Goal: Information Seeking & Learning: Learn about a topic

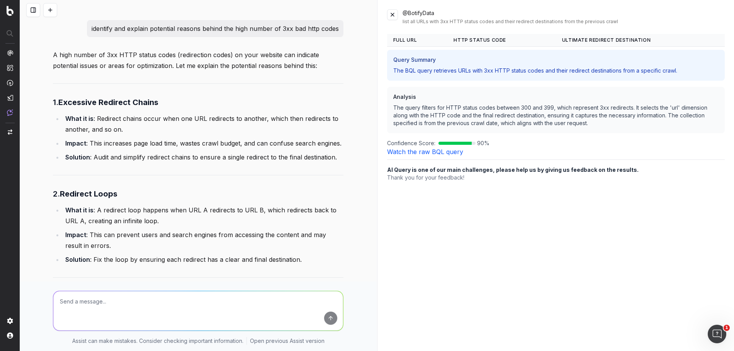
click at [93, 64] on p "A high number of 3xx HTTP status codes (redirection codes) on your website can …" at bounding box center [198, 60] width 290 height 22
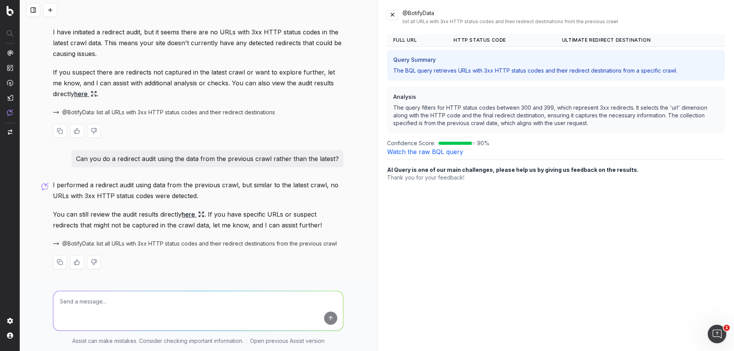
scroll to position [1069, 0]
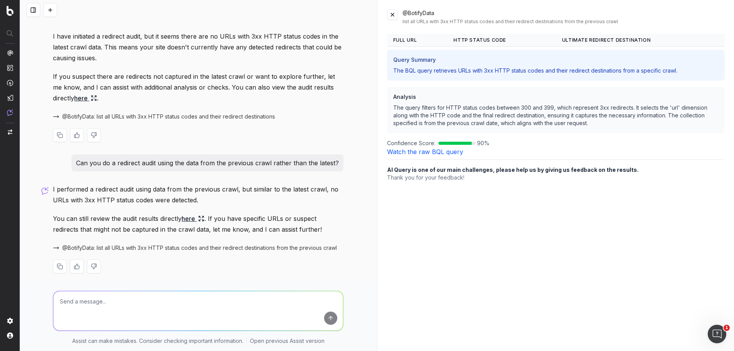
click at [128, 115] on span "@BotifyData: list all URLs with 3xx HTTP status codes and their redirect destin…" at bounding box center [168, 117] width 213 height 8
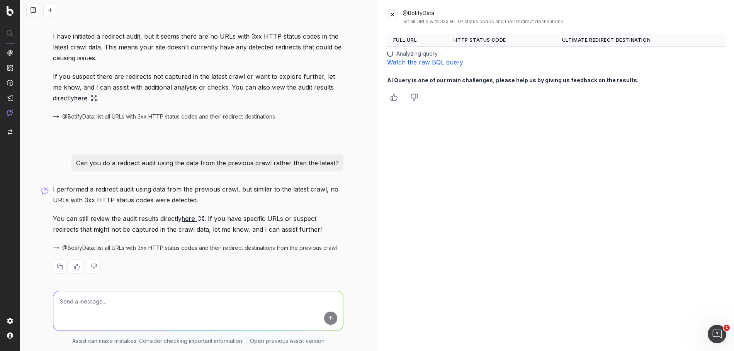
click at [415, 64] on link "Watch the raw BQL query" at bounding box center [425, 62] width 76 height 8
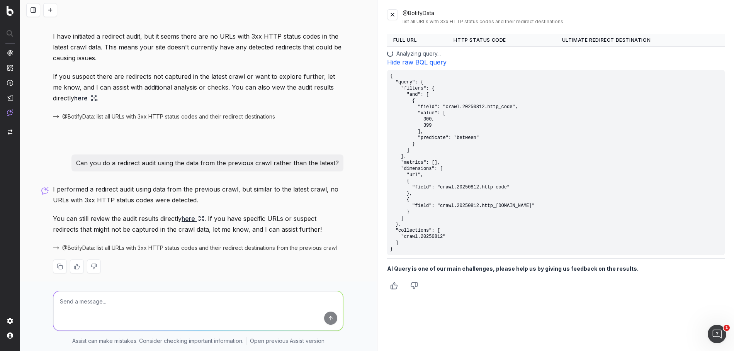
click at [415, 64] on link "Hide raw BQL query" at bounding box center [416, 62] width 59 height 8
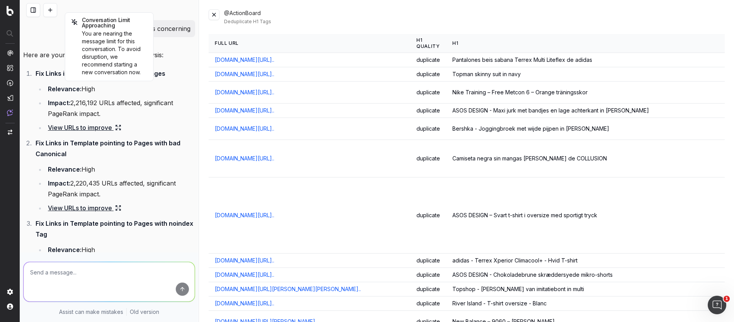
scroll to position [0, 1]
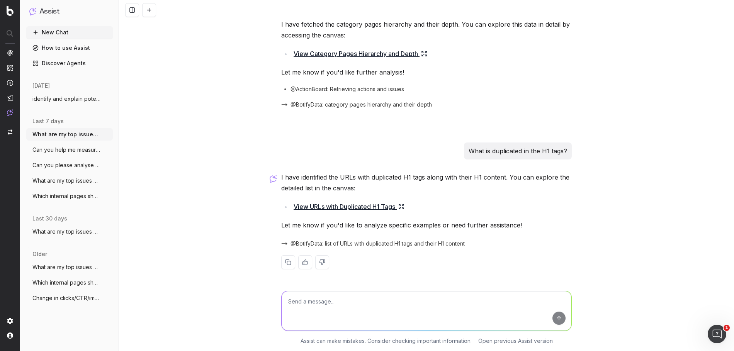
click at [356, 208] on link "View URLs with Duplicated H1 Tags" at bounding box center [348, 206] width 111 height 11
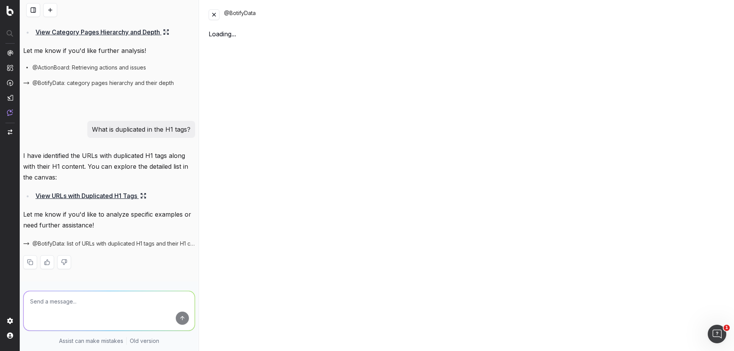
scroll to position [1196, 0]
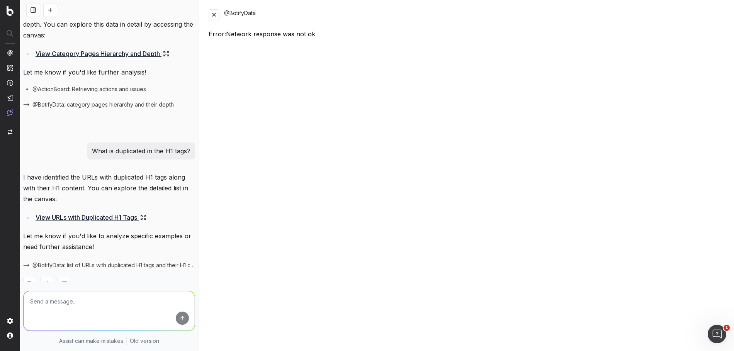
click at [154, 217] on div "I have identified the URLs with duplicated H1 tags along with their H1 content.…" at bounding box center [109, 237] width 172 height 131
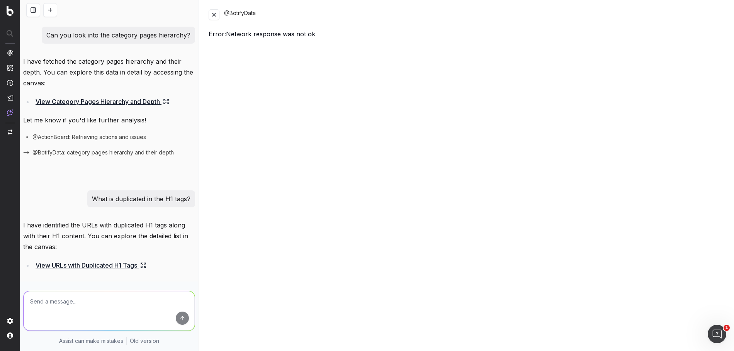
scroll to position [1152, 0]
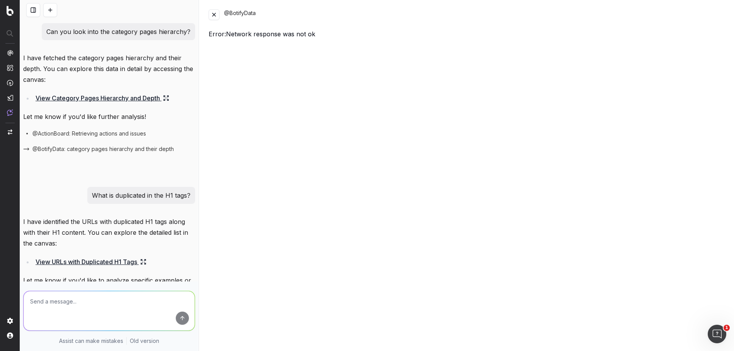
click at [215, 18] on button at bounding box center [213, 14] width 11 height 11
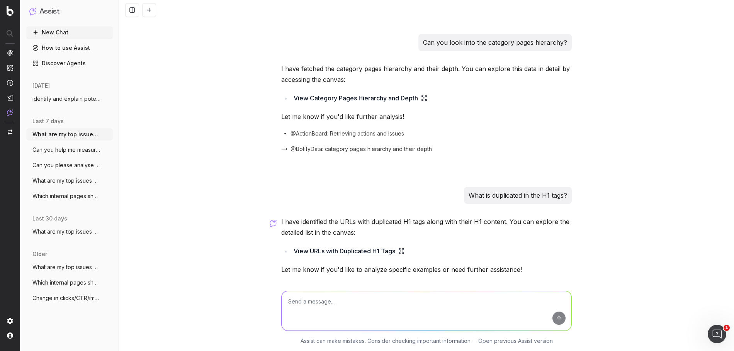
scroll to position [1034, 0]
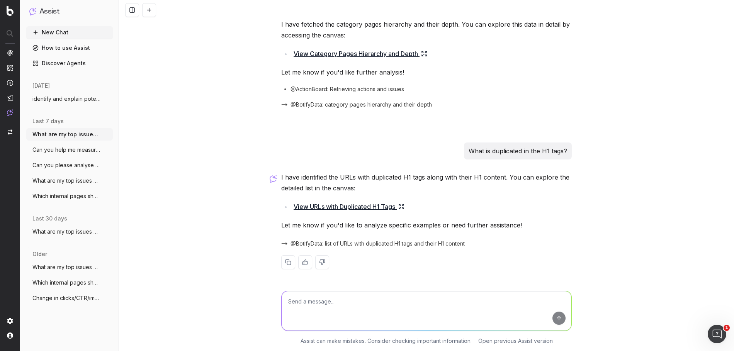
click at [329, 207] on link "View URLs with Duplicated H1 Tags" at bounding box center [348, 206] width 111 height 11
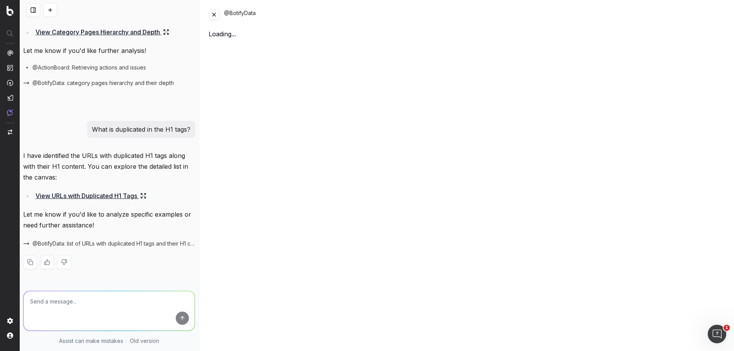
scroll to position [1196, 0]
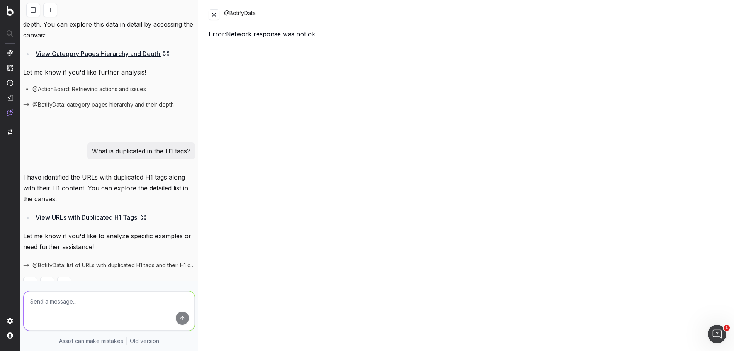
click at [215, 12] on button at bounding box center [213, 14] width 11 height 11
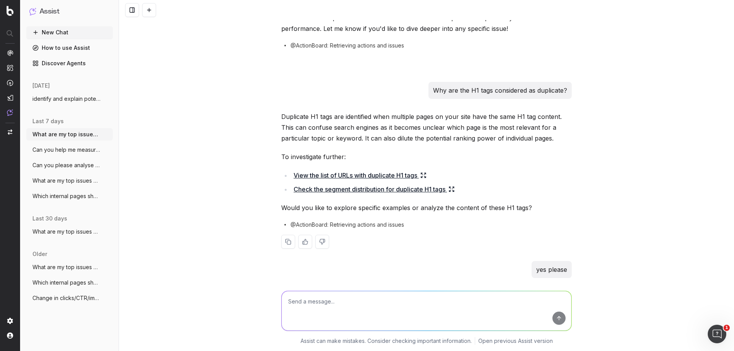
scroll to position [633, 0]
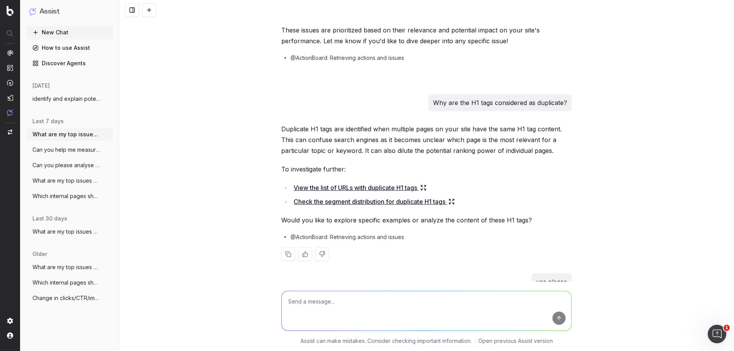
click at [324, 186] on link "View the list of URLs with duplicate H1 tags" at bounding box center [359, 187] width 133 height 11
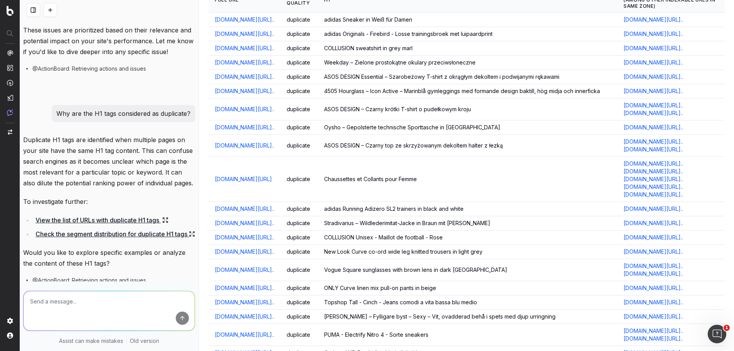
scroll to position [49, 0]
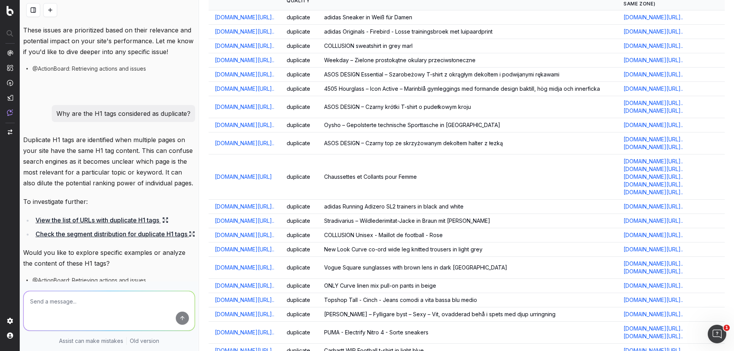
click at [274, 246] on link "www.asos.com/new-look-plus/new-look-curve-co-ord-wide-leg-kn..." at bounding box center [244, 250] width 59 height 8
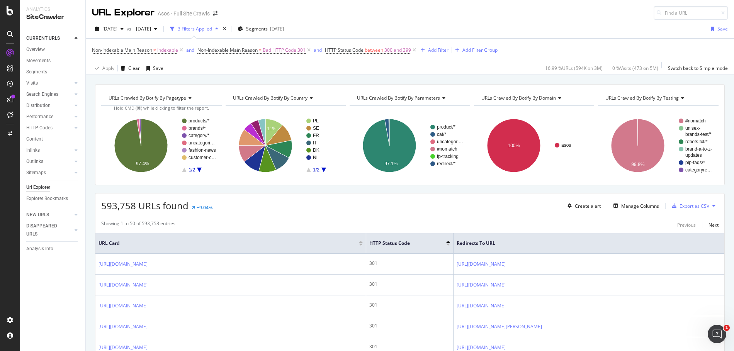
scroll to position [165, 0]
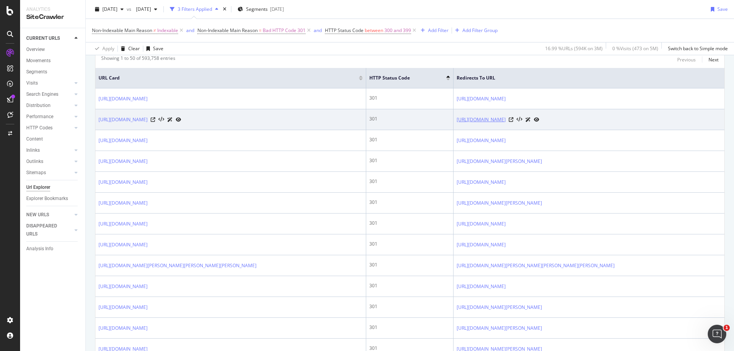
click at [485, 120] on link "https://www.asos.com/au/asos-luxe/asos-luxe-cotton-sateen-puff-sleeve-top-in-wh…" at bounding box center [480, 120] width 49 height 8
click at [513, 122] on icon at bounding box center [510, 119] width 5 height 5
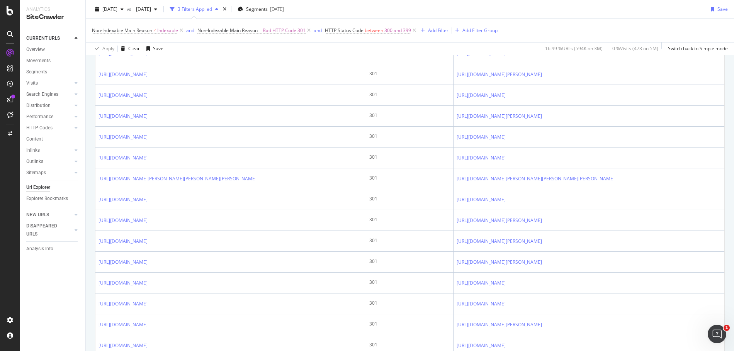
scroll to position [284, 0]
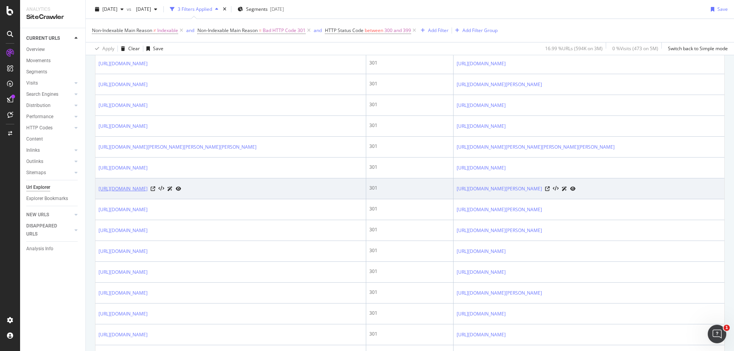
click at [147, 193] on link "https://www.asos.com/it/asos-design/asos-design-halter-tiered-ruffle-maxi-in-le…" at bounding box center [122, 189] width 49 height 8
click at [155, 191] on icon at bounding box center [153, 188] width 5 height 5
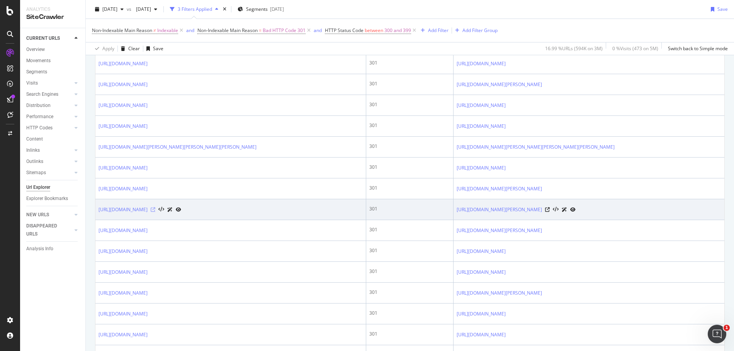
click at [155, 212] on icon at bounding box center [153, 209] width 5 height 5
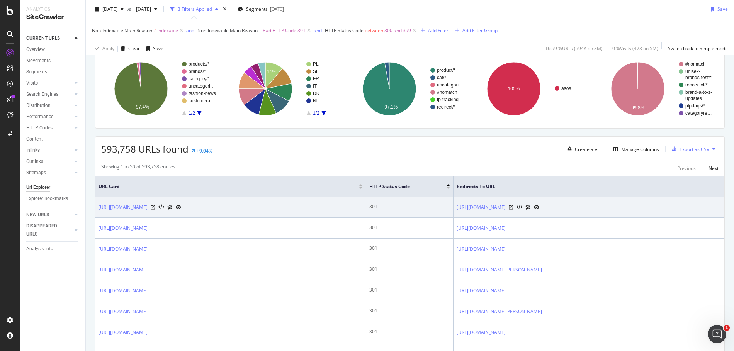
scroll to position [0, 0]
